Goal: Navigation & Orientation: Find specific page/section

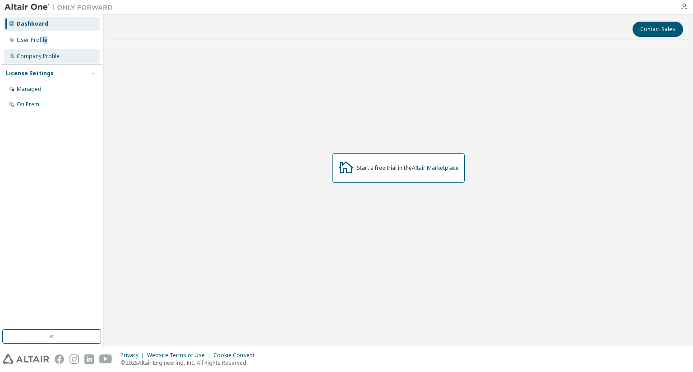
drag, startPoint x: 49, startPoint y: 43, endPoint x: 26, endPoint y: 53, distance: 25.2
click at [26, 53] on div "Dashboard User Profile Company Profile License Settings Managed On Prem" at bounding box center [51, 64] width 101 height 97
click at [28, 35] on div "User Profile" at bounding box center [52, 40] width 96 height 14
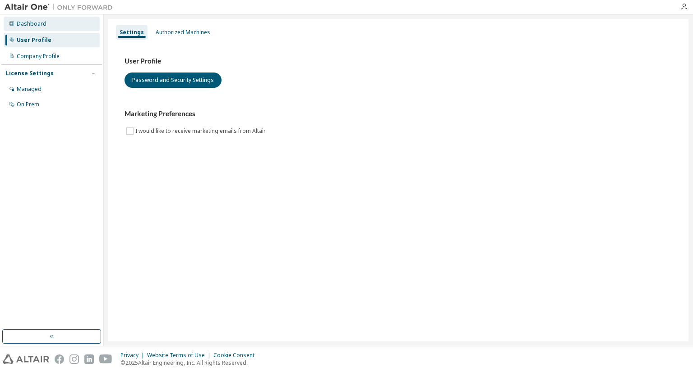
click at [42, 20] on div "Dashboard" at bounding box center [52, 24] width 96 height 14
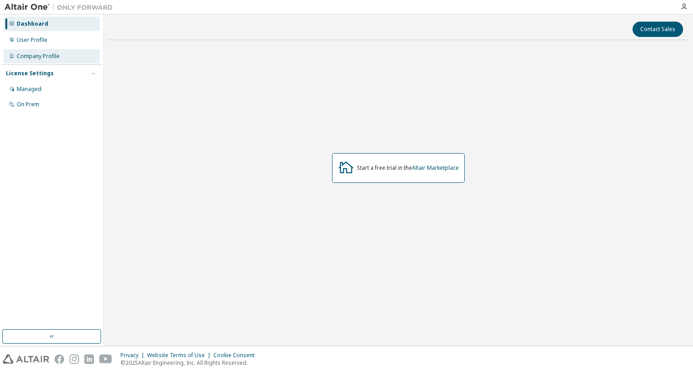
click at [31, 55] on div "Company Profile" at bounding box center [38, 56] width 43 height 7
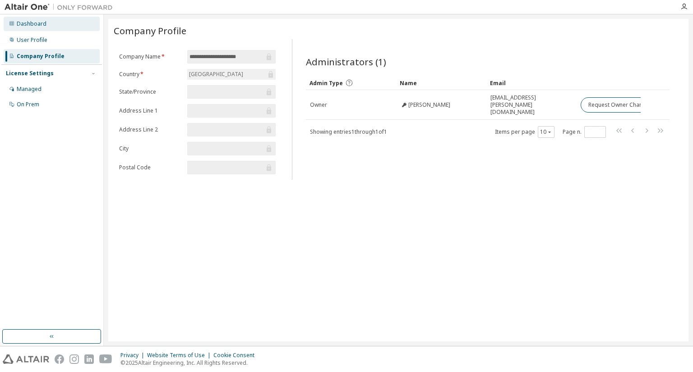
click at [42, 18] on div "Dashboard" at bounding box center [52, 24] width 96 height 14
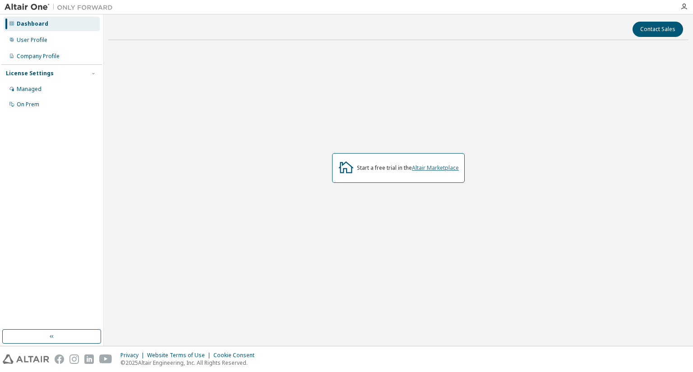
click at [450, 170] on link "Altair Marketplace" at bounding box center [435, 168] width 47 height 8
click at [51, 37] on div "User Profile" at bounding box center [52, 40] width 96 height 14
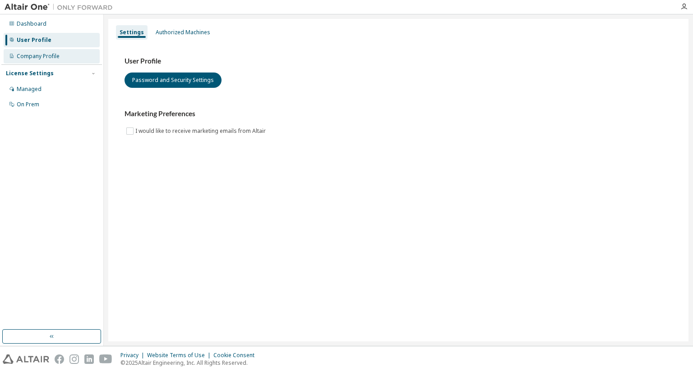
click at [52, 53] on div "Company Profile" at bounding box center [38, 56] width 43 height 7
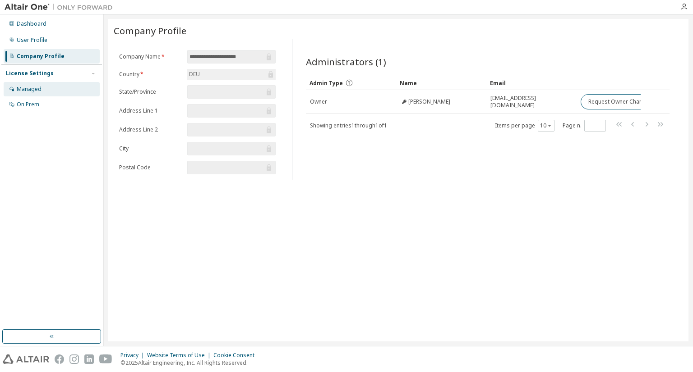
click at [56, 86] on div "Managed" at bounding box center [52, 89] width 96 height 14
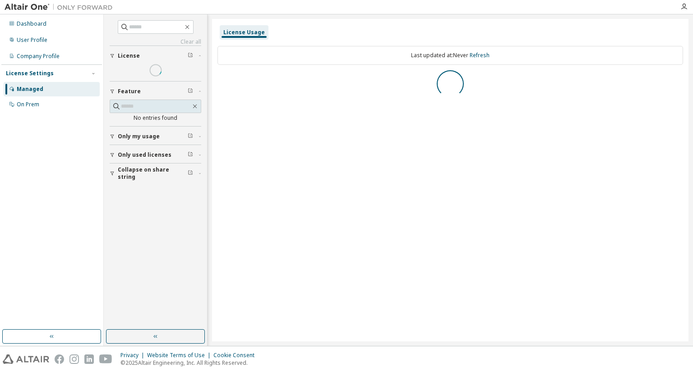
click at [55, 113] on div "Dashboard User Profile Company Profile License Settings Managed On Prem" at bounding box center [51, 172] width 101 height 313
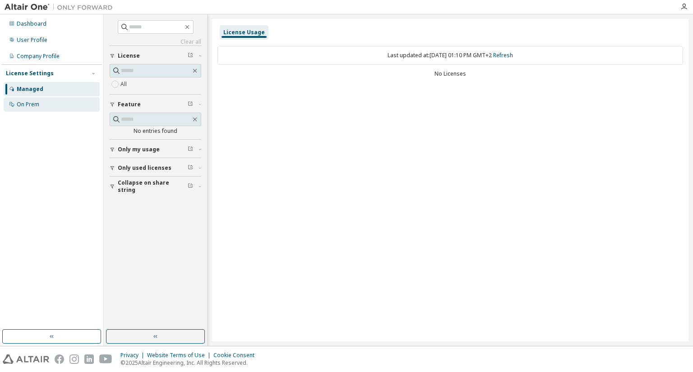
click at [50, 100] on div "On Prem" at bounding box center [52, 104] width 96 height 14
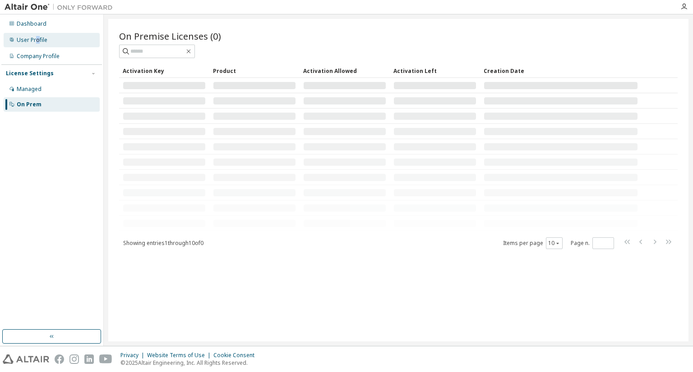
click at [37, 45] on div "User Profile" at bounding box center [52, 40] width 96 height 14
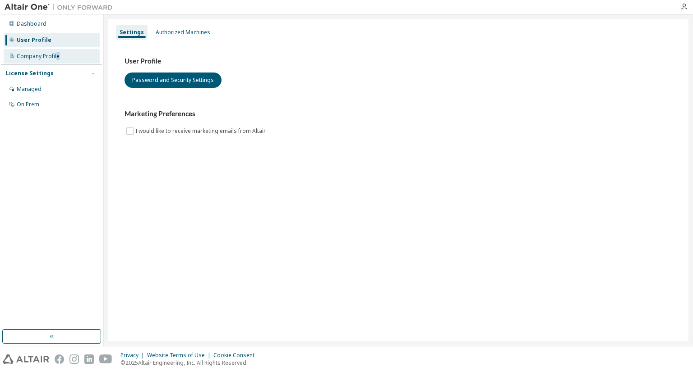
click at [58, 60] on div "Company Profile" at bounding box center [38, 56] width 43 height 7
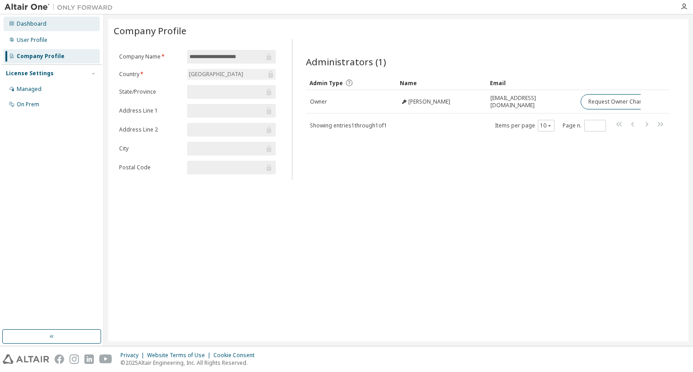
click at [70, 26] on div "Dashboard" at bounding box center [52, 24] width 96 height 14
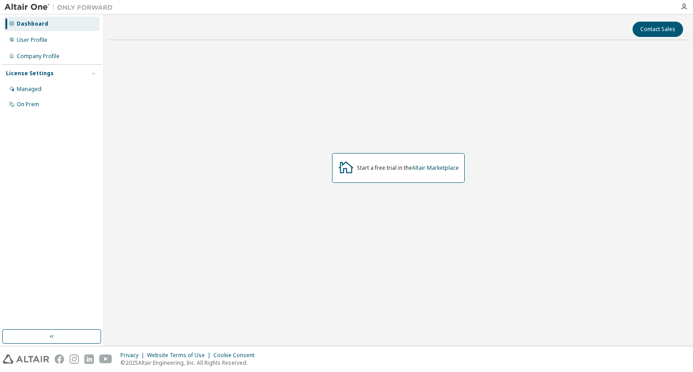
click at [12, 3] on div at bounding box center [58, 7] width 117 height 14
click at [17, 9] on img at bounding box center [61, 7] width 113 height 9
click at [19, 7] on img at bounding box center [61, 7] width 113 height 9
click at [685, 6] on icon "button" at bounding box center [683, 6] width 7 height 7
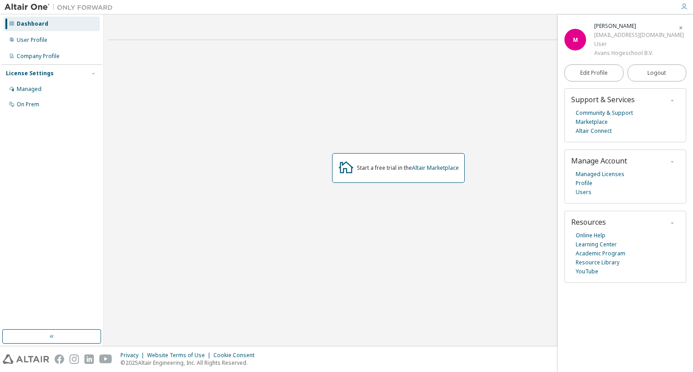
drag, startPoint x: 496, startPoint y: 126, endPoint x: 474, endPoint y: 129, distance: 21.4
click at [493, 127] on div "Start a free trial in the Altair Marketplace" at bounding box center [398, 168] width 580 height 242
click at [441, 175] on div "Start a free trial in the Altair Marketplace" at bounding box center [398, 168] width 133 height 30
click at [437, 166] on link "Altair Marketplace" at bounding box center [435, 168] width 47 height 8
